Goal: Transaction & Acquisition: Purchase product/service

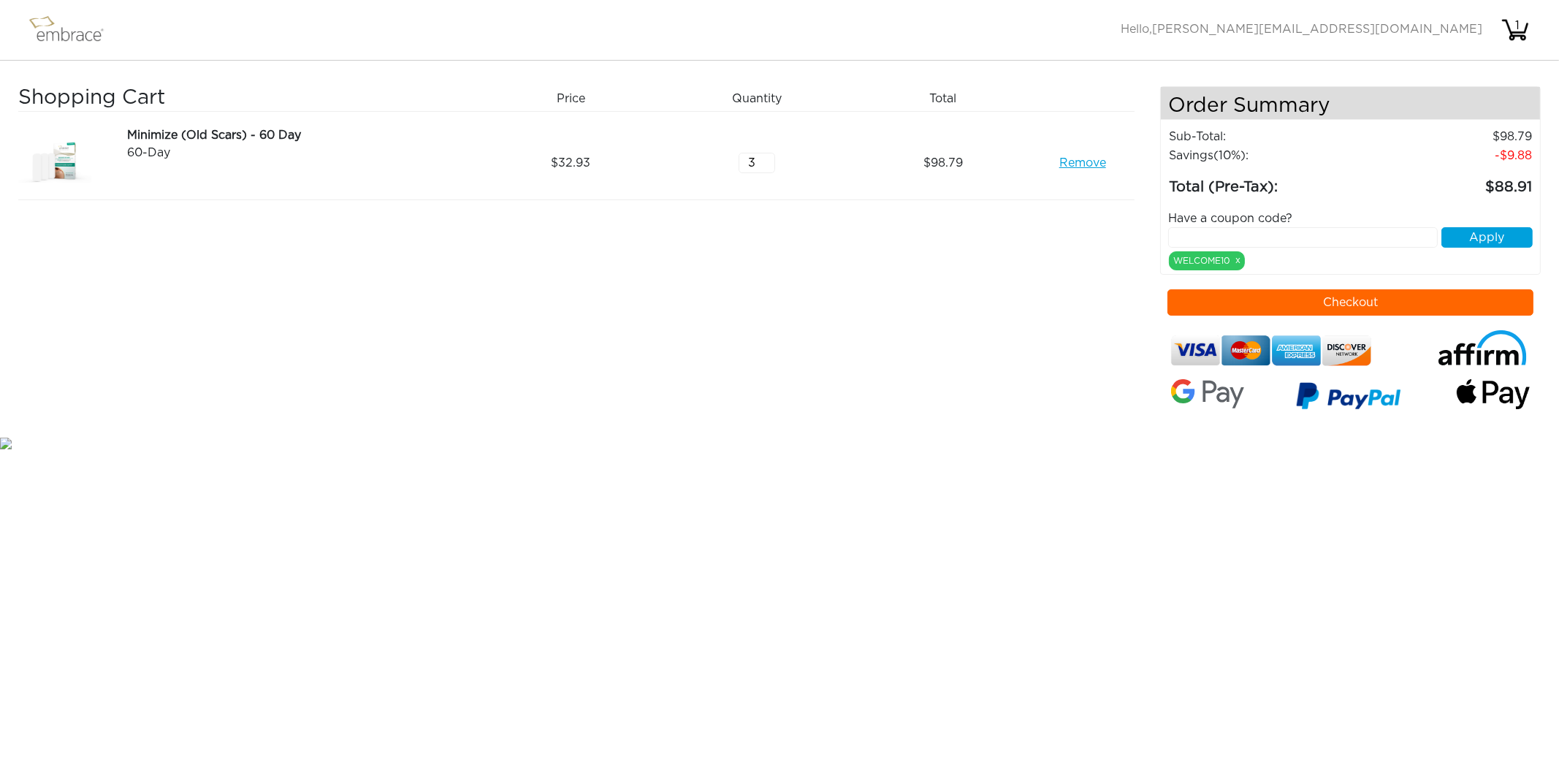
click at [759, 161] on input "3" at bounding box center [756, 163] width 36 height 20
click at [766, 158] on input "4" at bounding box center [756, 163] width 36 height 20
click at [766, 156] on input "5" at bounding box center [756, 163] width 36 height 20
click at [766, 156] on input "6" at bounding box center [756, 163] width 36 height 20
click at [933, 371] on div "Shopping Cart Price Quantity Qty Total Minimize (Old Scars) - 60 Day 60-Day Rem…" at bounding box center [589, 260] width 1142 height 347
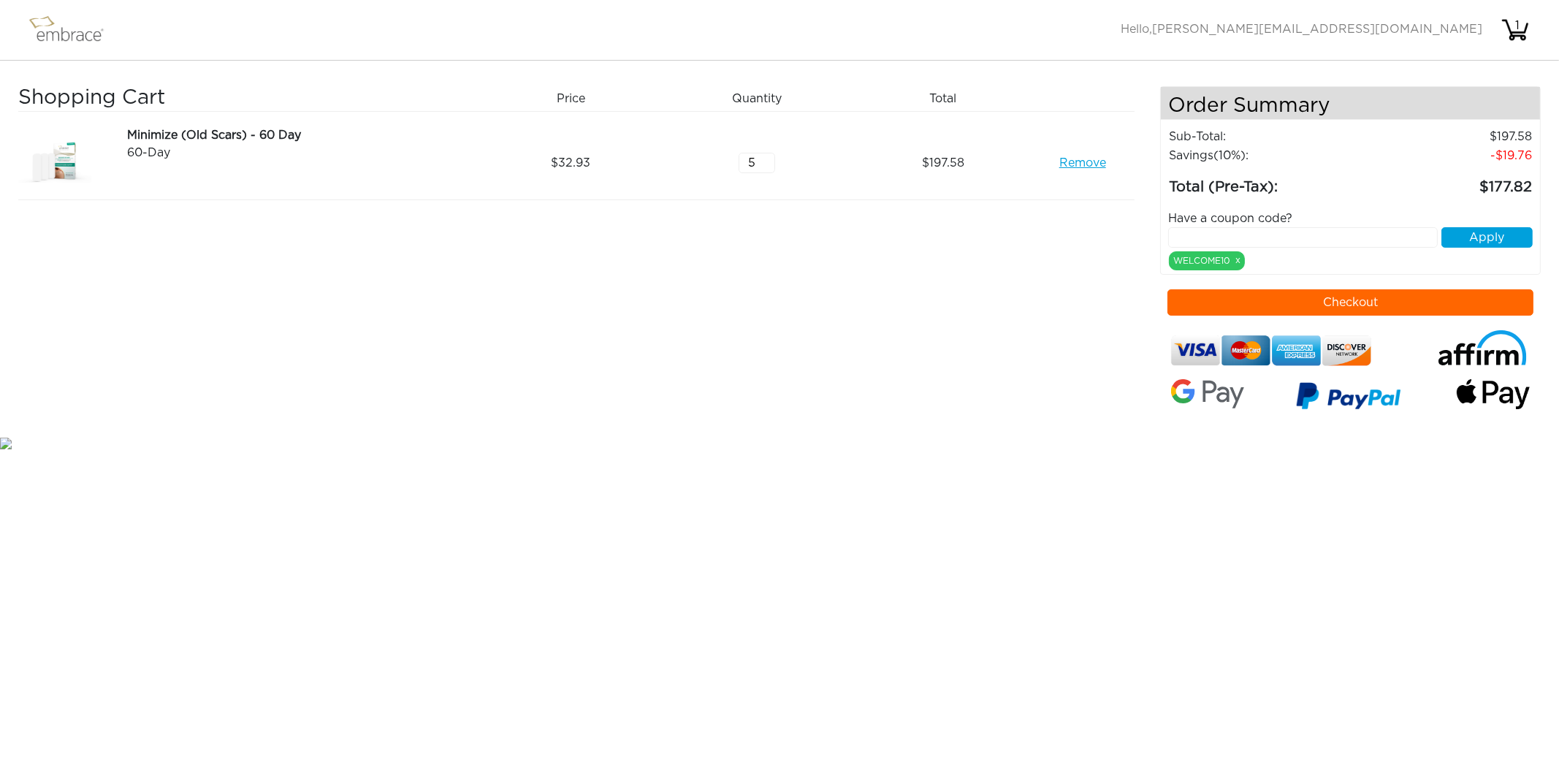
click at [767, 165] on input "5" at bounding box center [756, 163] width 36 height 20
click at [767, 165] on input "4" at bounding box center [756, 163] width 36 height 20
click at [767, 165] on input "3" at bounding box center [756, 163] width 36 height 20
click at [767, 165] on input "2" at bounding box center [756, 163] width 36 height 20
type input "3"
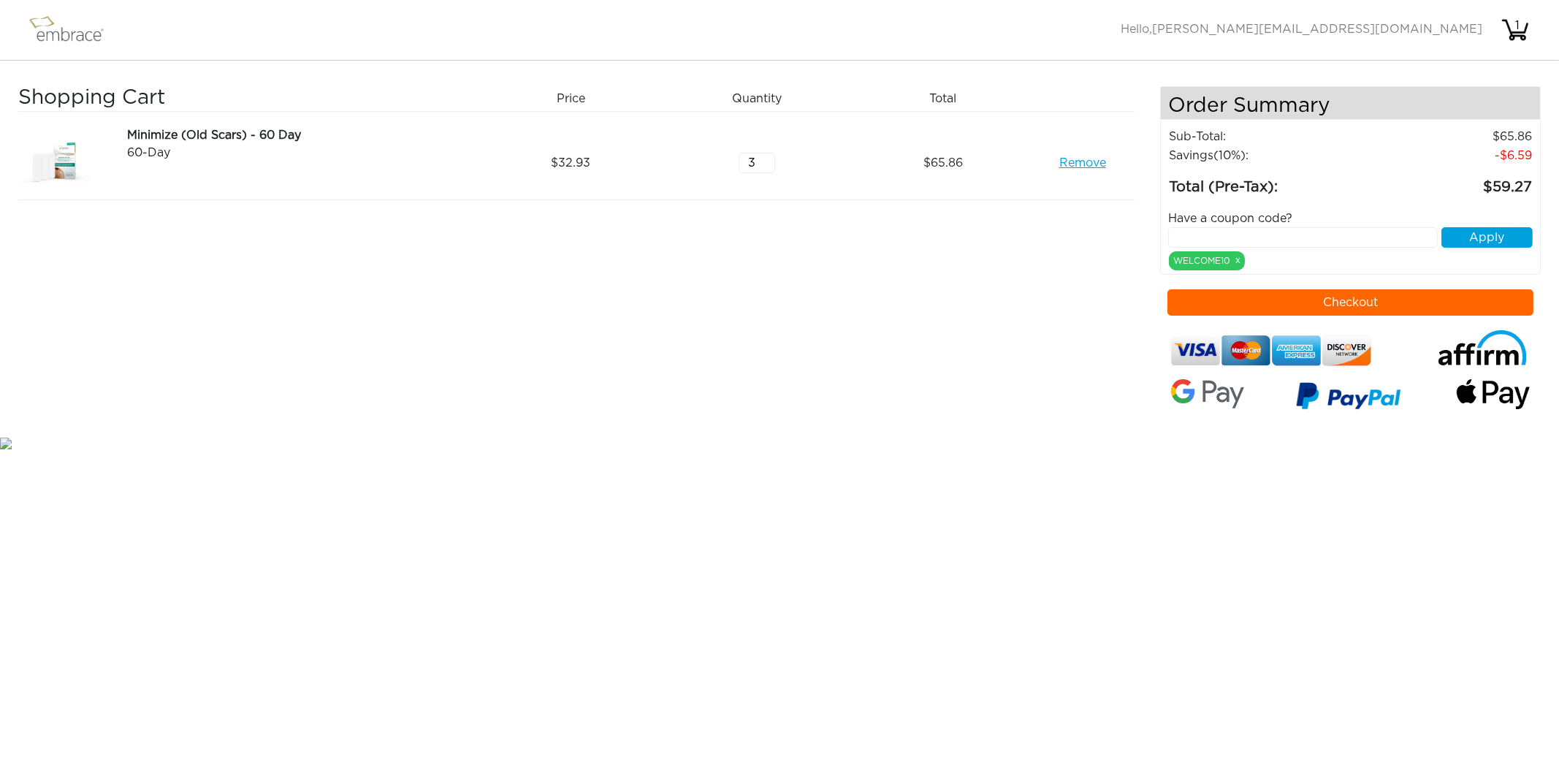
click at [765, 155] on input "3" at bounding box center [756, 163] width 36 height 20
click at [1212, 259] on div "WELCOME10 x" at bounding box center [1207, 260] width 76 height 19
click at [1478, 233] on button "Apply" at bounding box center [1487, 238] width 91 height 20
click at [1224, 236] on input "text" at bounding box center [1303, 238] width 269 height 20
type input "WELCOME10"
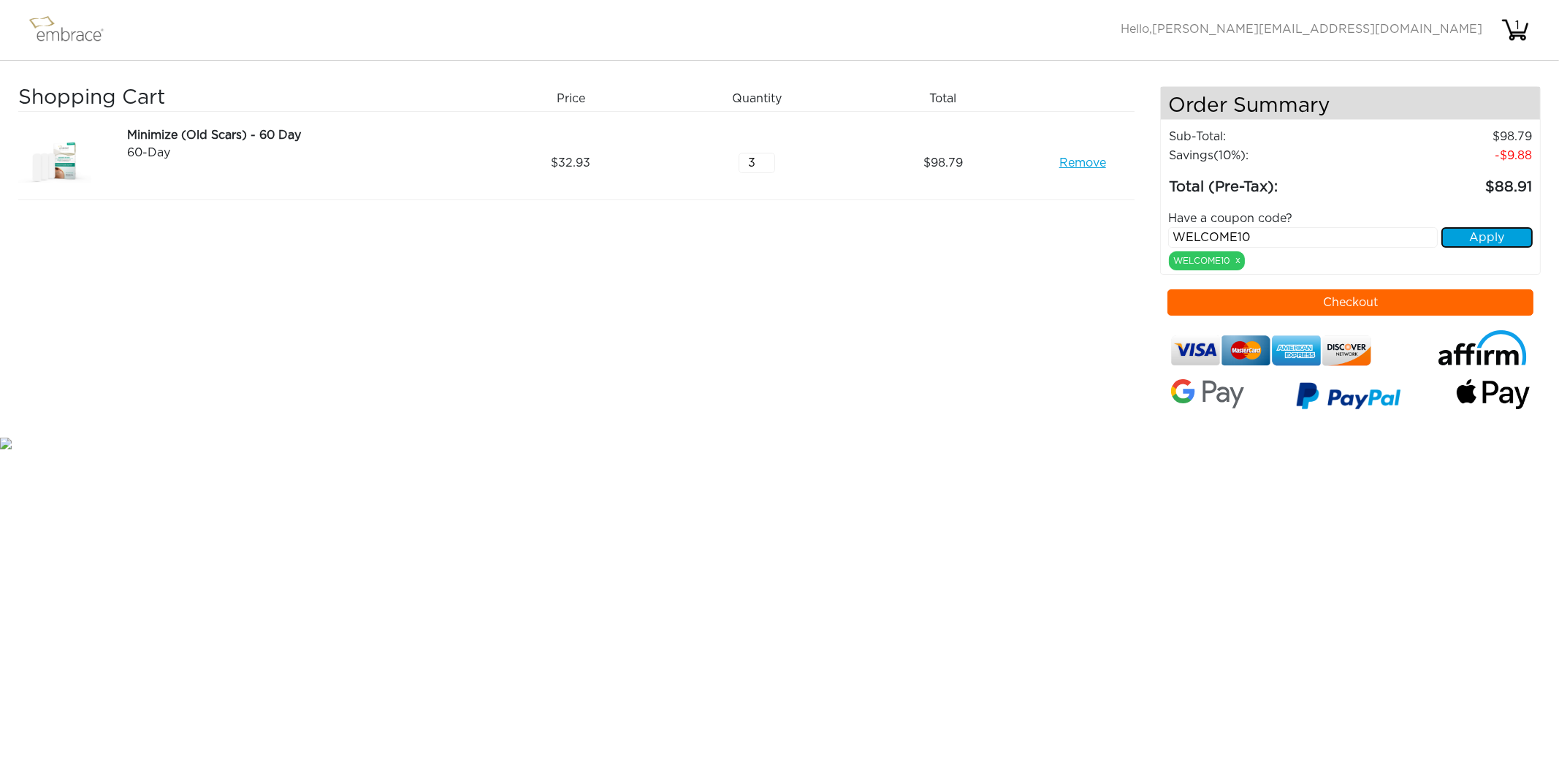
click at [1500, 234] on button "Apply" at bounding box center [1487, 238] width 91 height 20
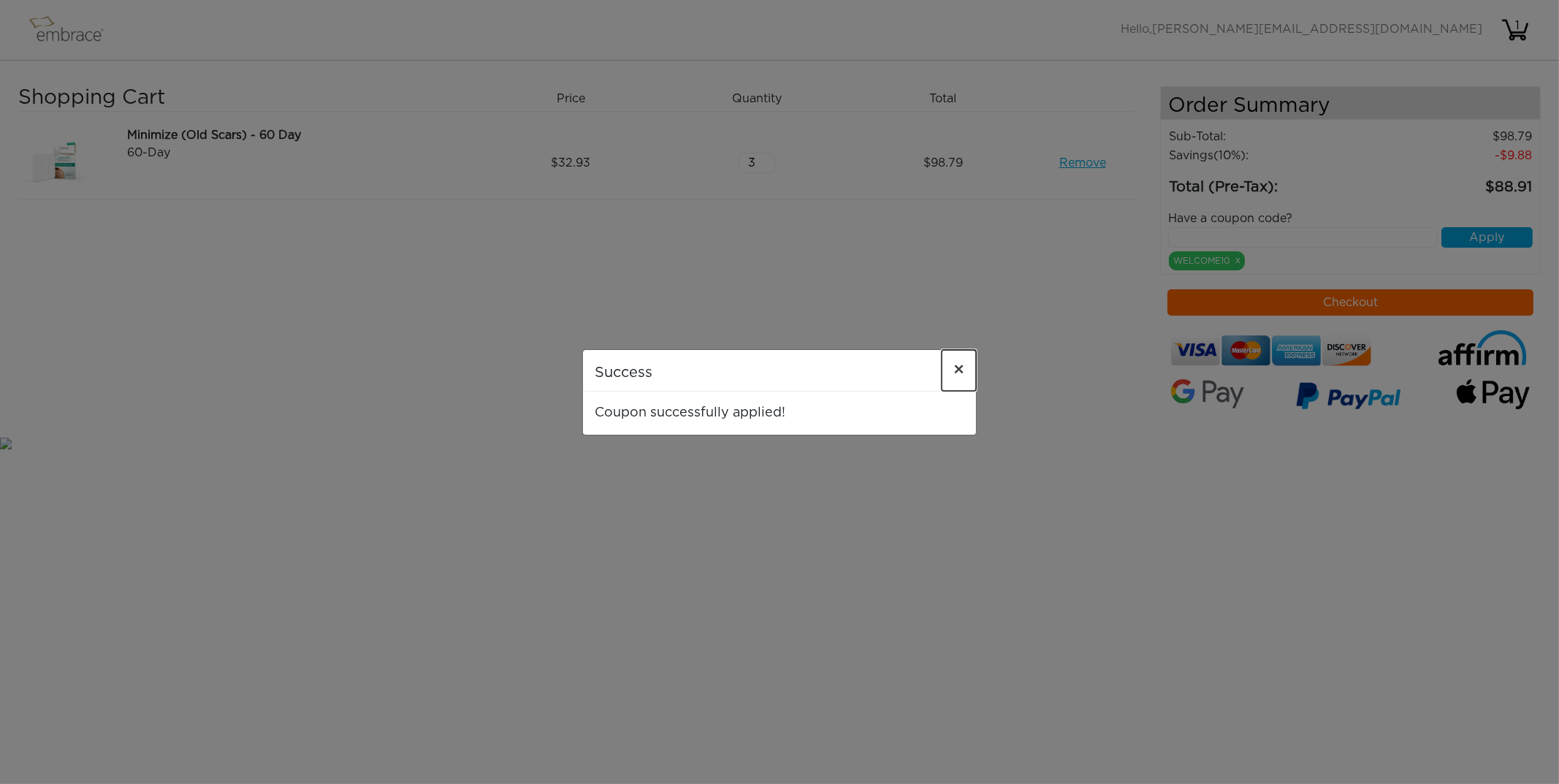
click at [962, 367] on span "×" at bounding box center [959, 370] width 11 height 18
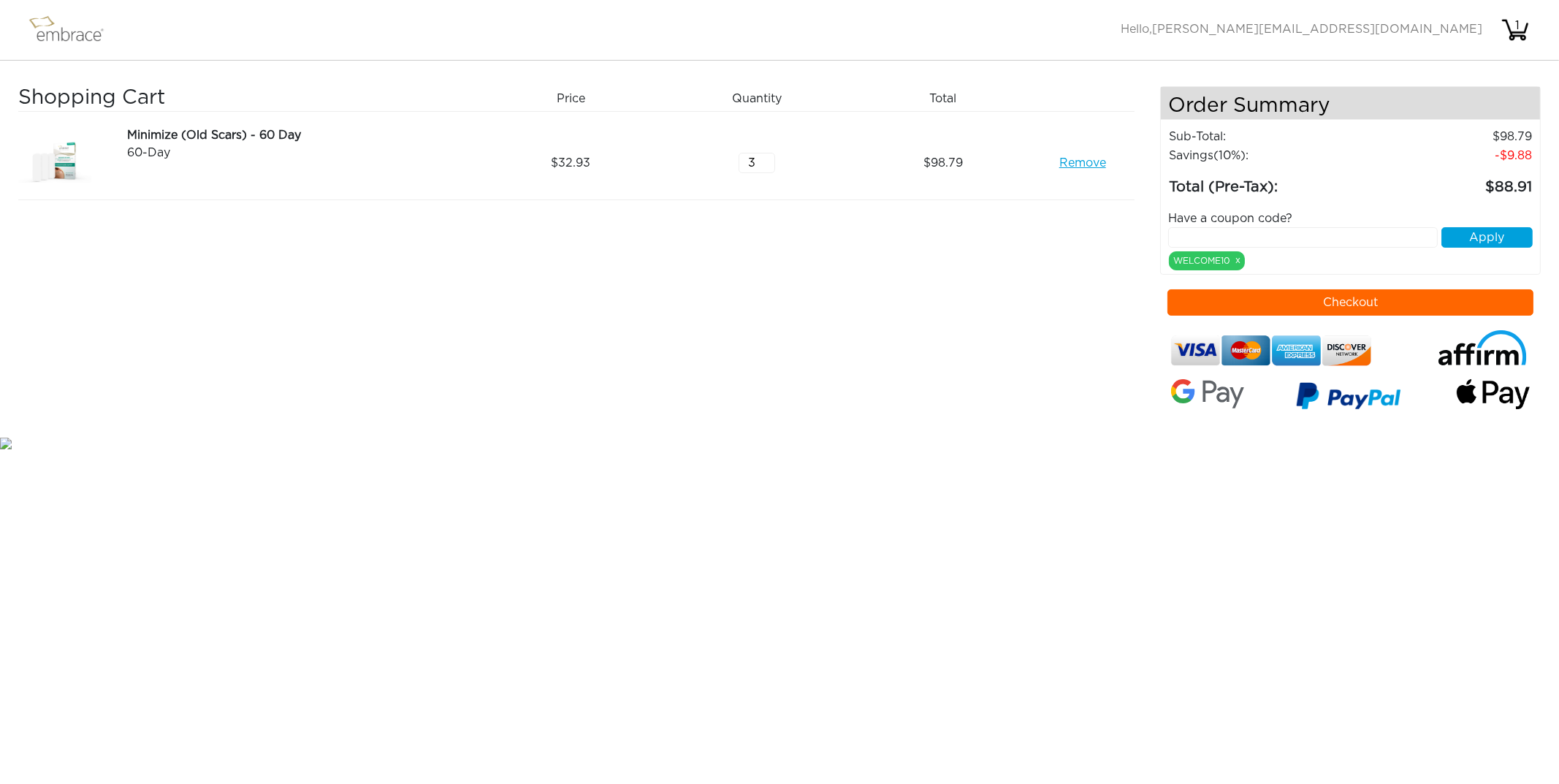
click at [1384, 300] on button "Checkout" at bounding box center [1350, 302] width 366 height 26
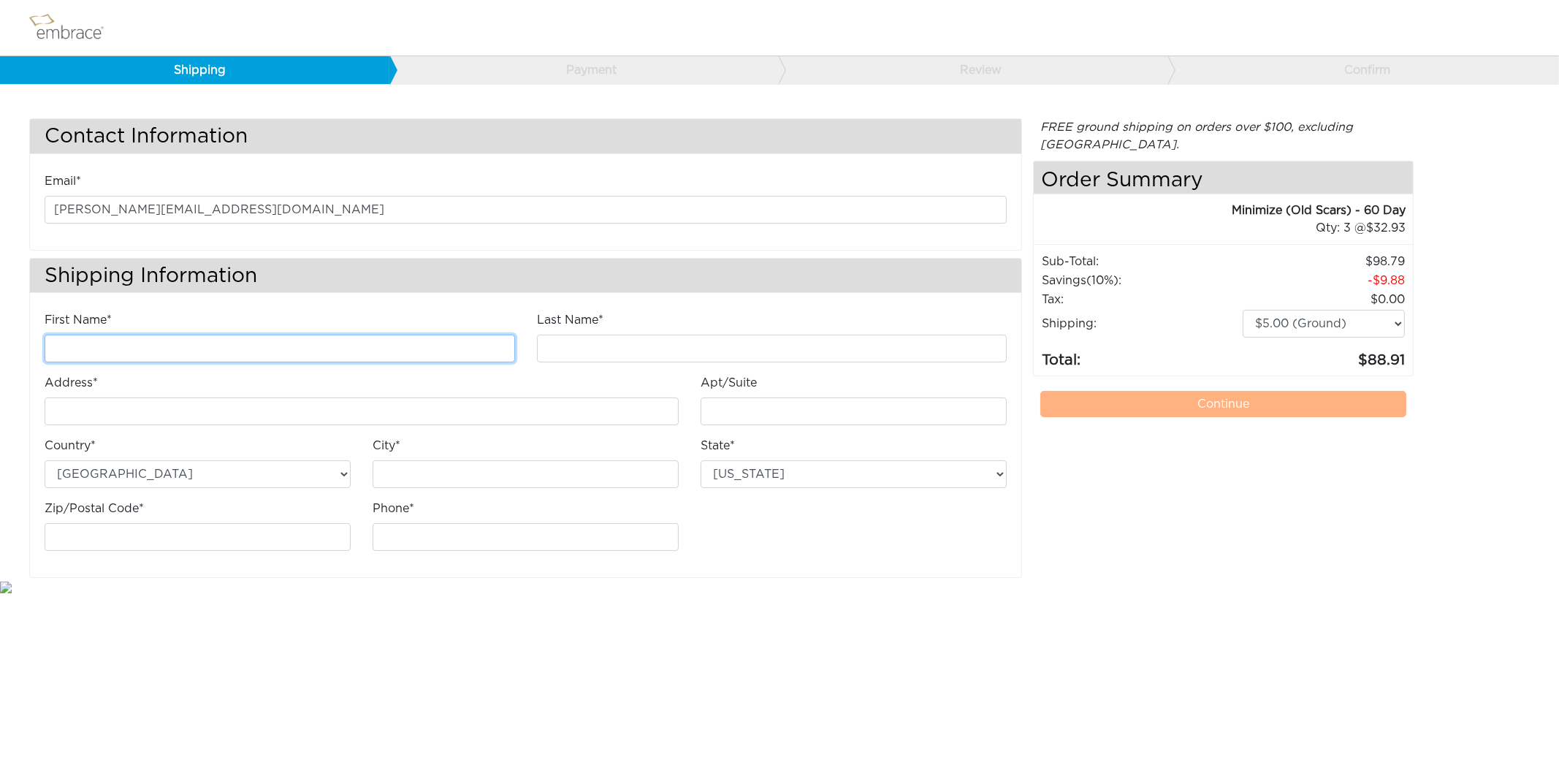
click at [128, 356] on input "First Name*" at bounding box center [280, 348] width 470 height 28
type input "ANA"
type input "HERNANDEZ MOFFAT"
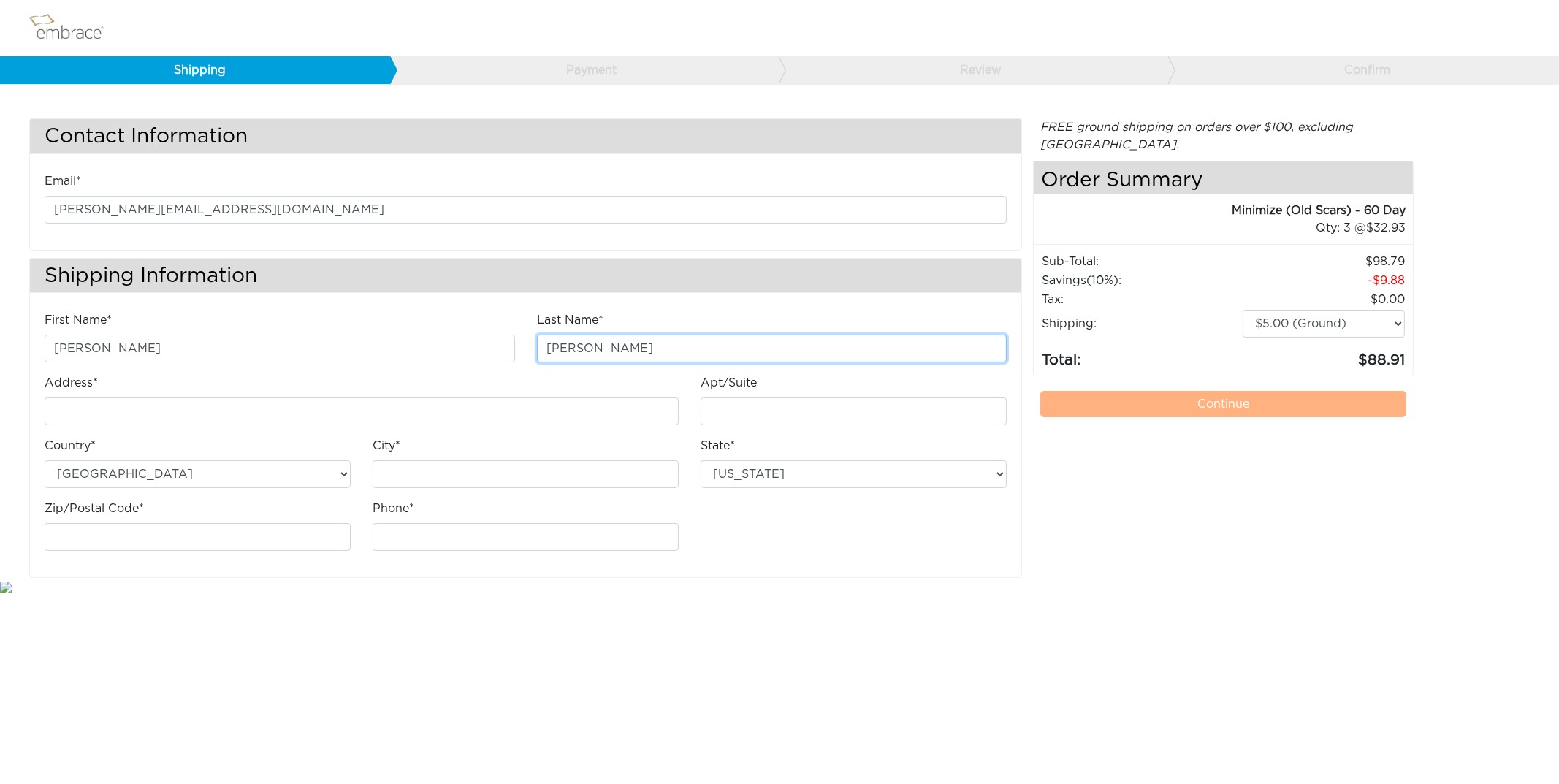
type input "[STREET_ADDRESS]"
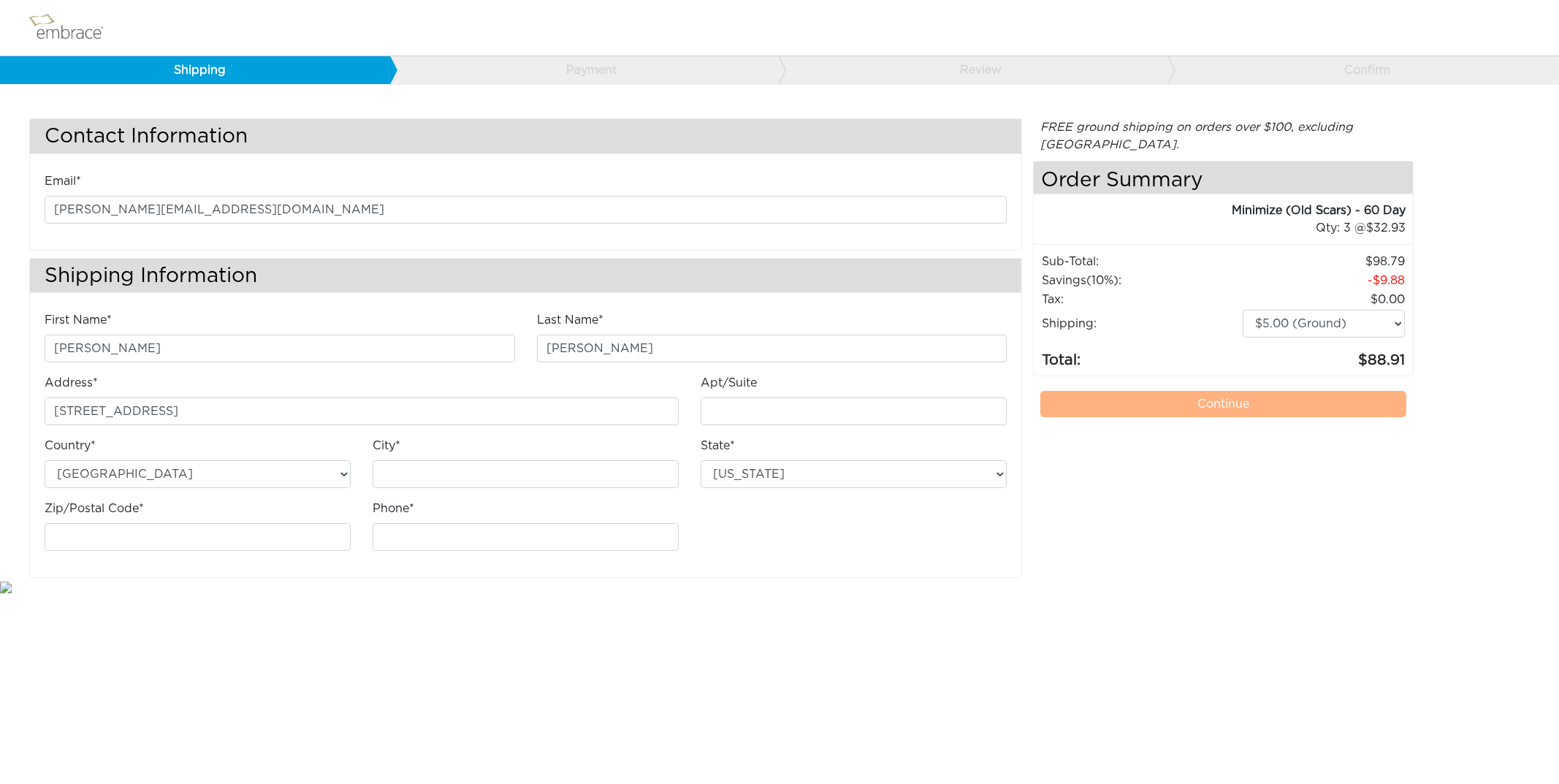
type input "Miami"
select select "FL"
type input "33155-5316"
type input "7863063700"
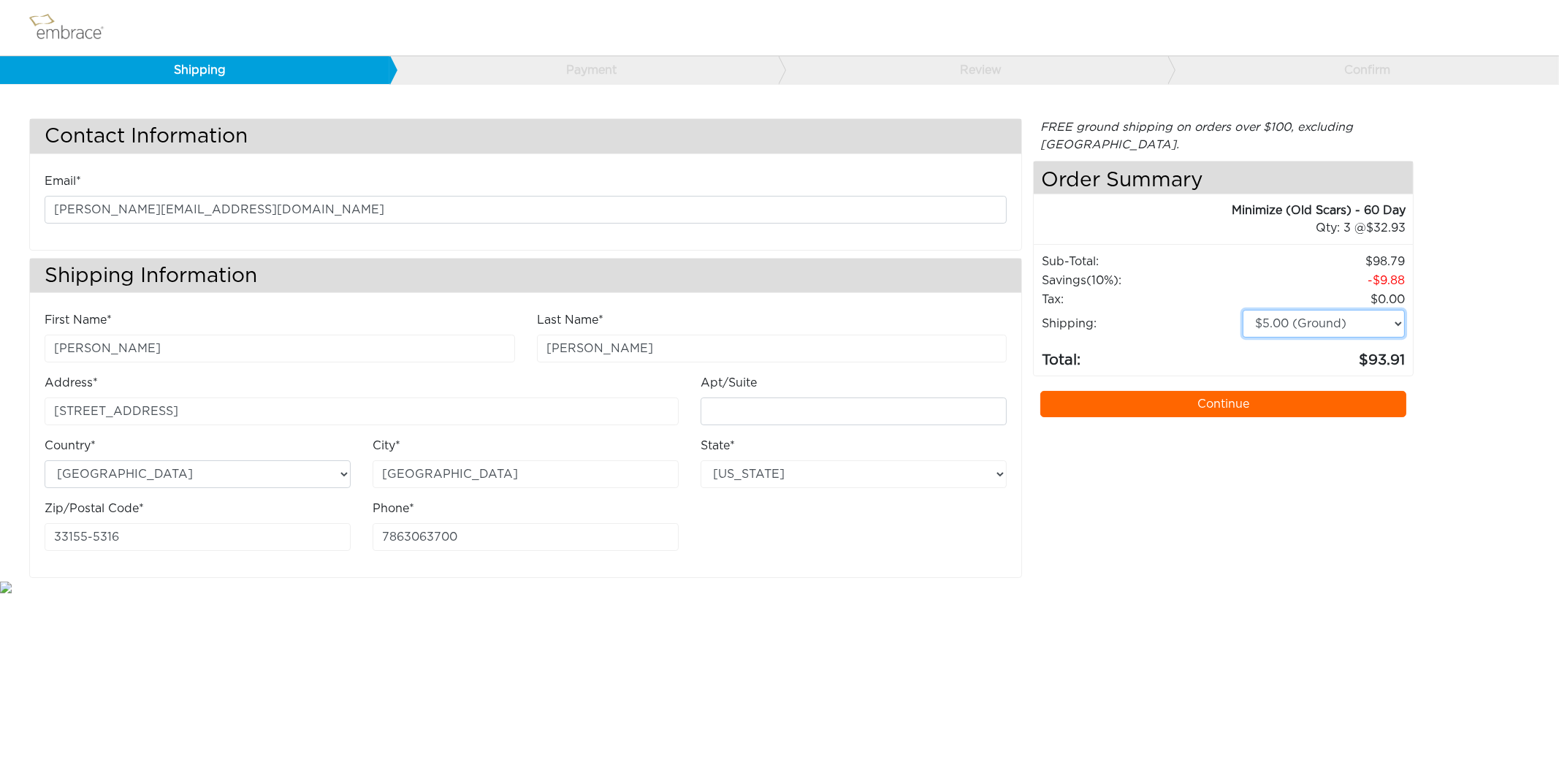
click at [1395, 321] on select "$5.00 (Ground) $15.00 (Express Saver) $20.00 (Two Day) $30.00 (Overnight)" at bounding box center [1323, 323] width 163 height 28
click at [1242, 309] on select "$5.00 (Ground) $15.00 (Express Saver) $20.00 (Two Day) $30.00 (Overnight)" at bounding box center [1323, 323] width 163 height 28
click at [1198, 403] on link "Continue" at bounding box center [1224, 404] width 366 height 26
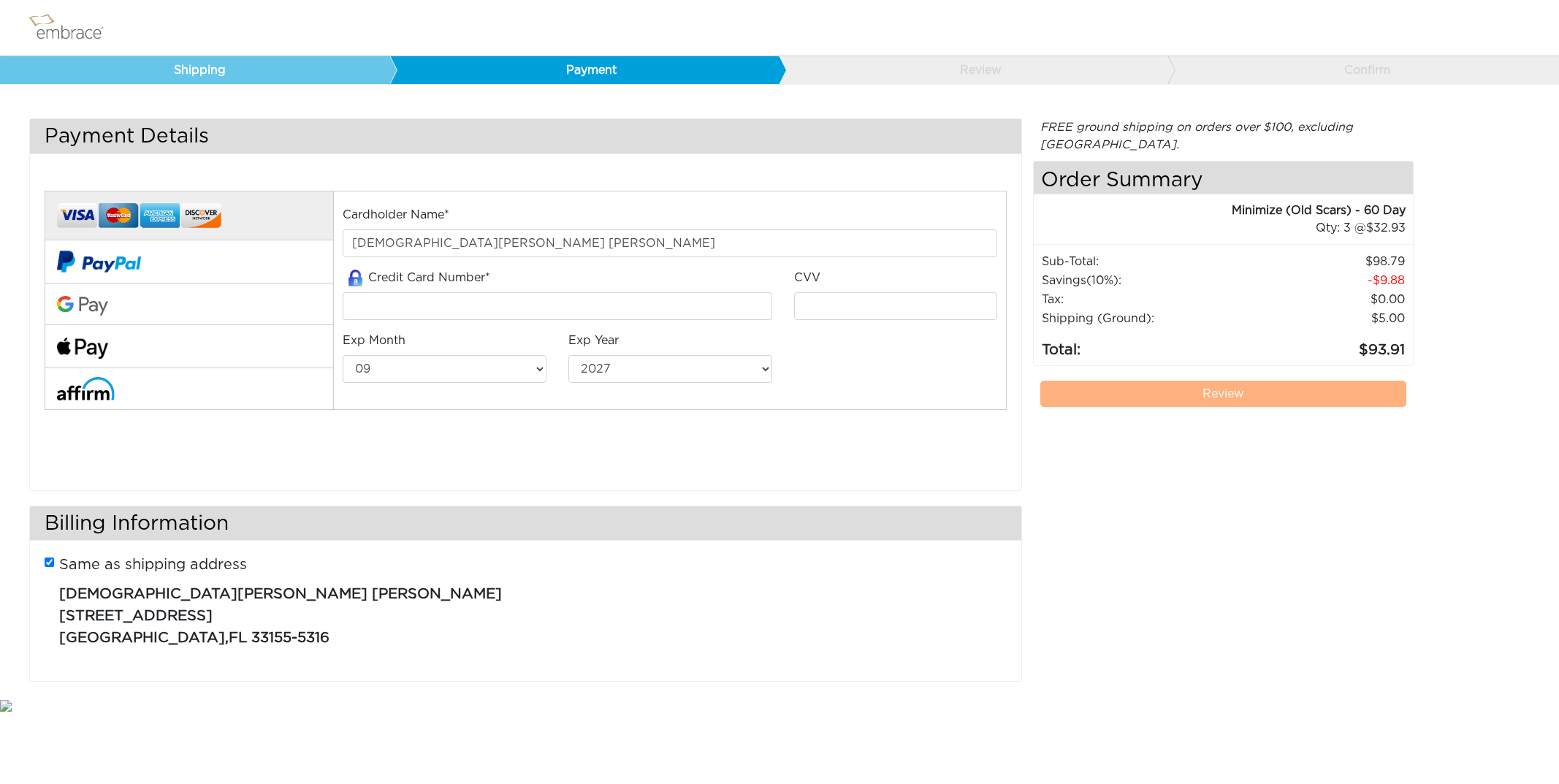
select select "9"
select select "2027"
click at [446, 301] on input "tel" at bounding box center [557, 306] width 429 height 28
type input "4856440003537672"
type input "579"
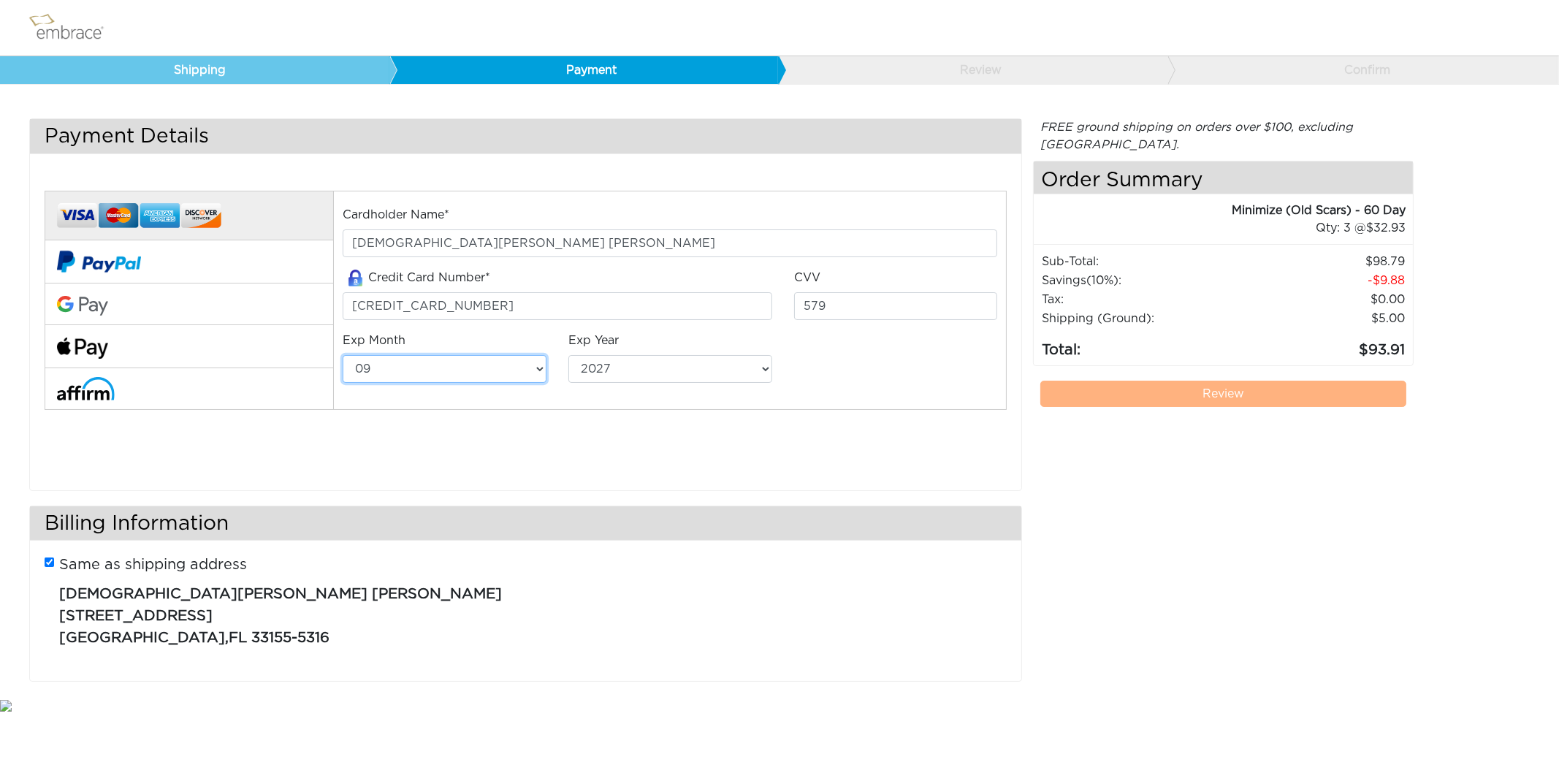
select select "8"
select select "2029"
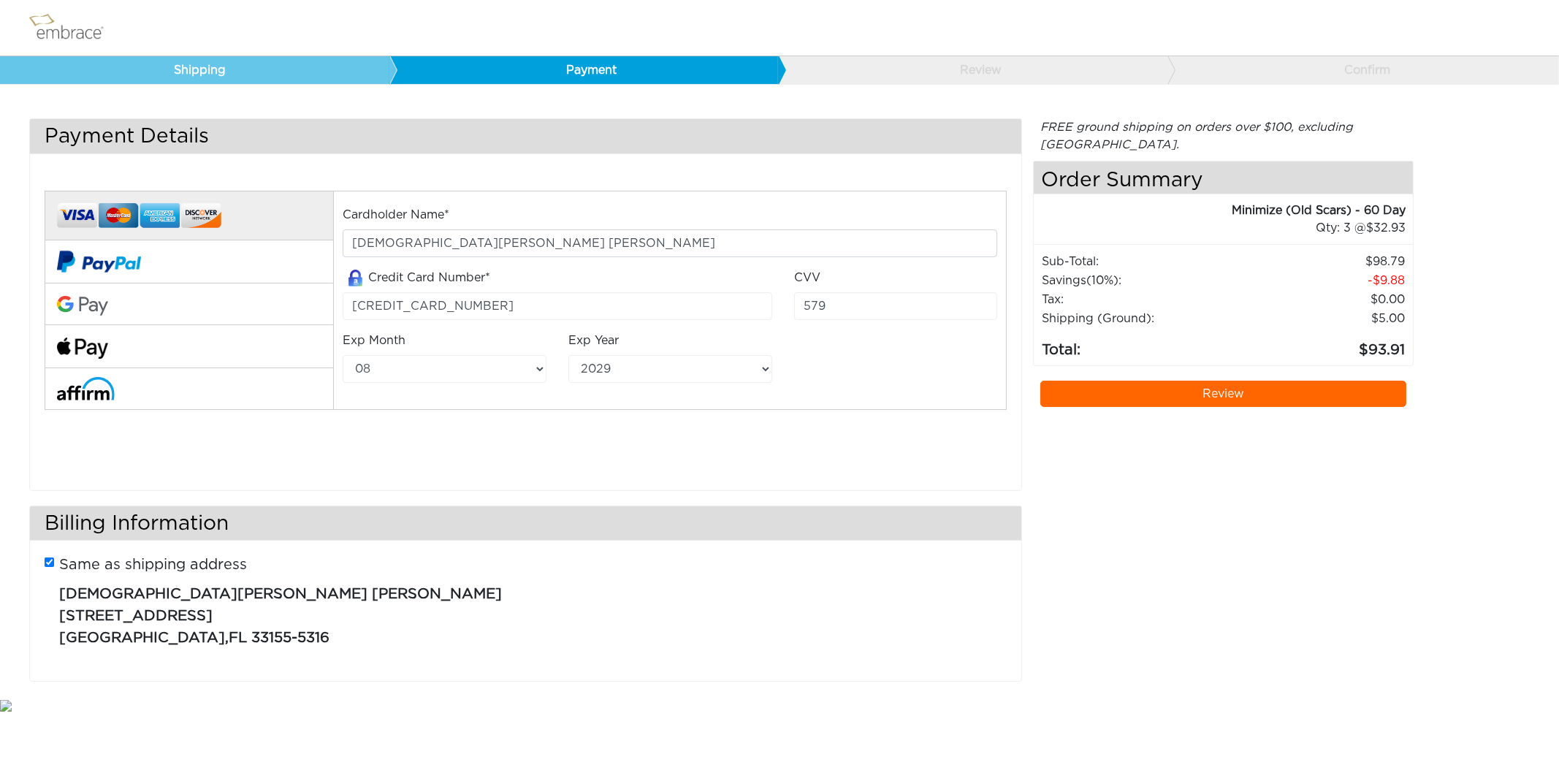
click at [1191, 389] on link "Review" at bounding box center [1224, 394] width 366 height 26
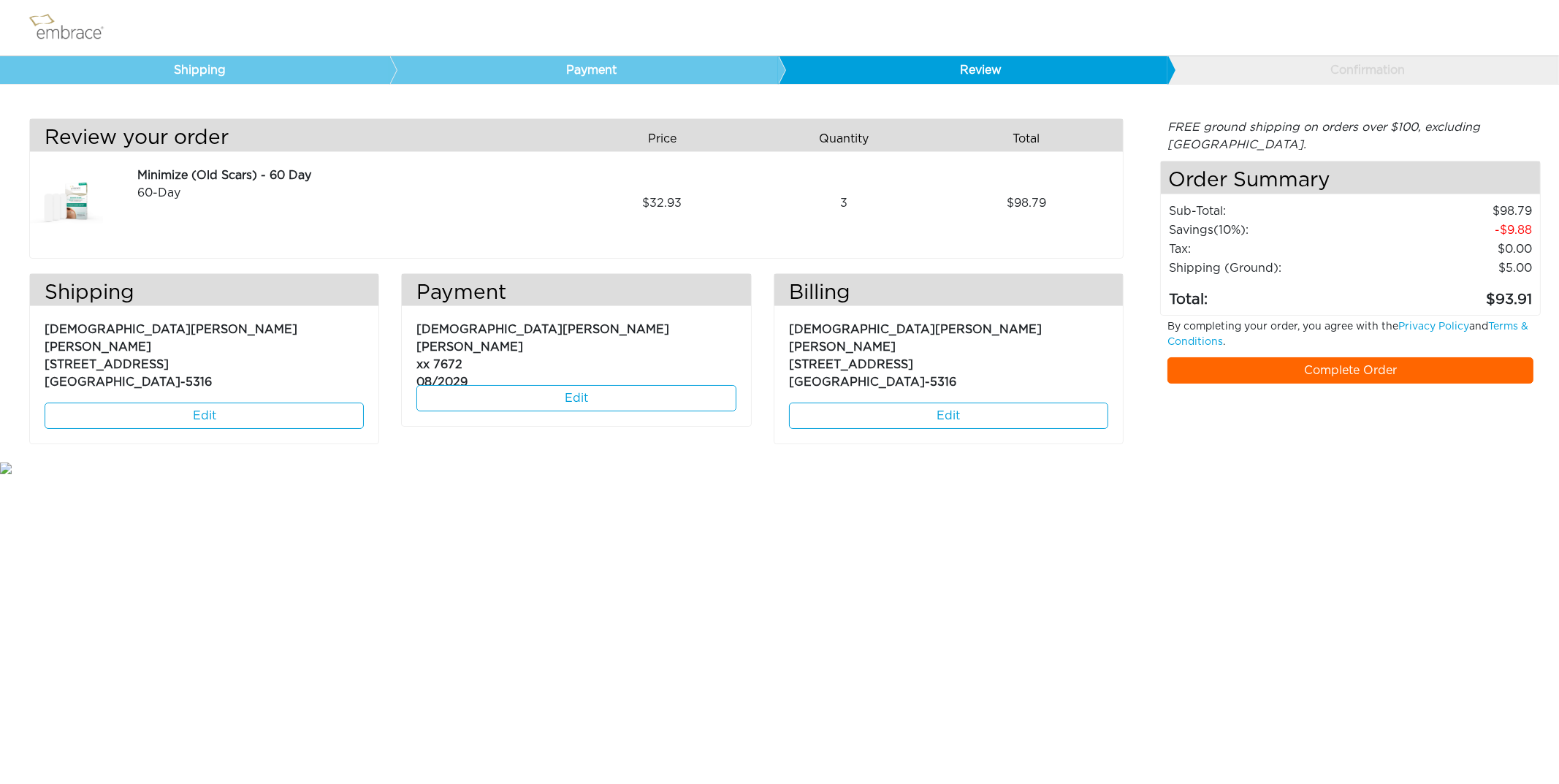
click at [1290, 371] on link "Complete Order" at bounding box center [1350, 370] width 366 height 26
